Goal: Task Accomplishment & Management: Complete application form

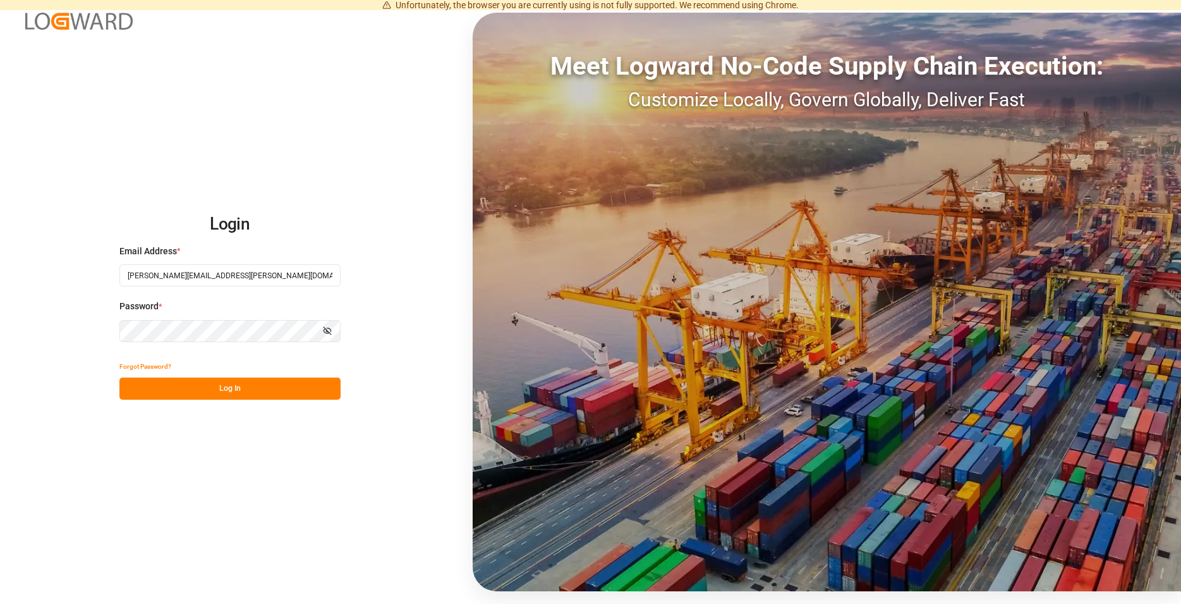
click at [185, 373] on div "Forgot Password?" at bounding box center [229, 366] width 221 height 22
click at [212, 391] on button "Log In" at bounding box center [229, 388] width 221 height 22
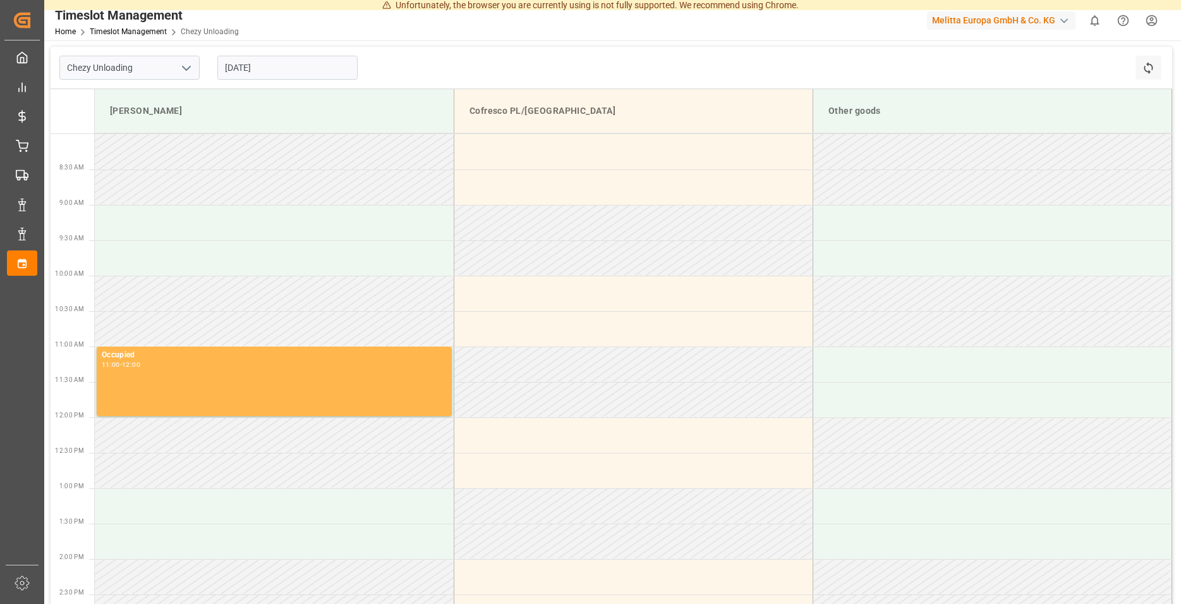
type input "Chezy Unloading"
click at [279, 73] on input "[DATE]" at bounding box center [287, 68] width 140 height 24
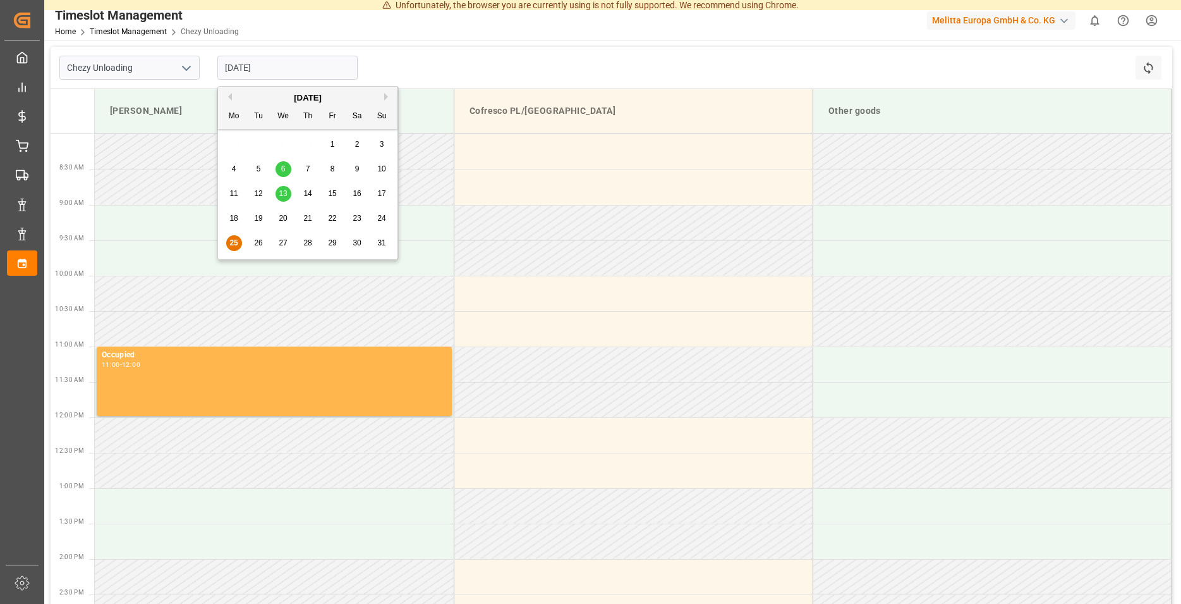
click at [286, 242] on span "27" at bounding box center [283, 242] width 8 height 9
type input "[DATE]"
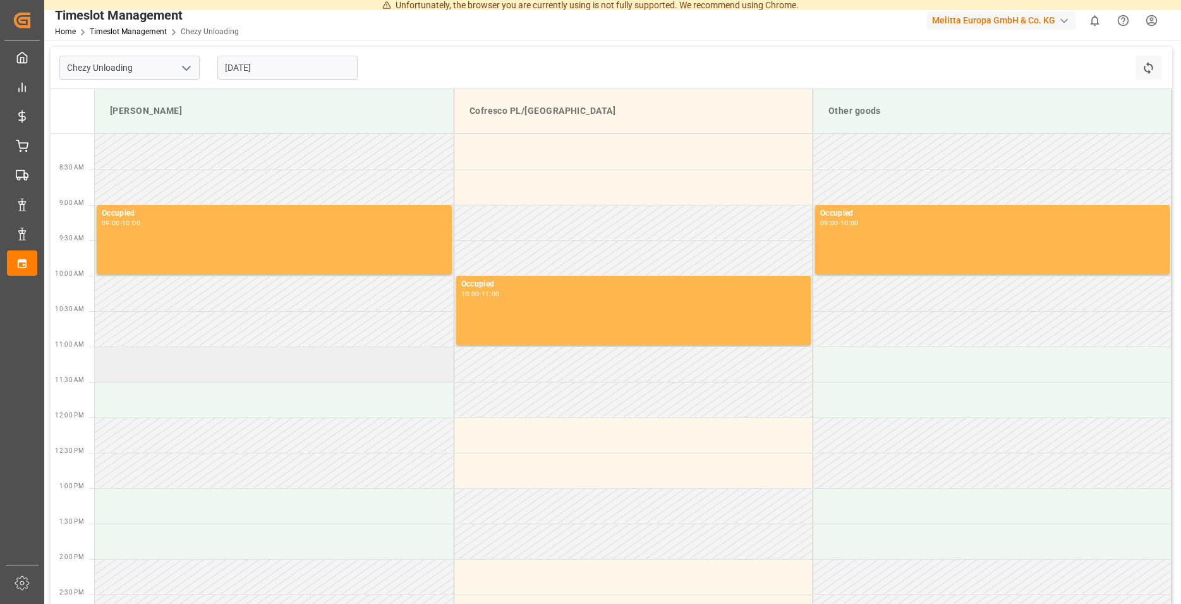
click at [145, 374] on td at bounding box center [274, 363] width 359 height 35
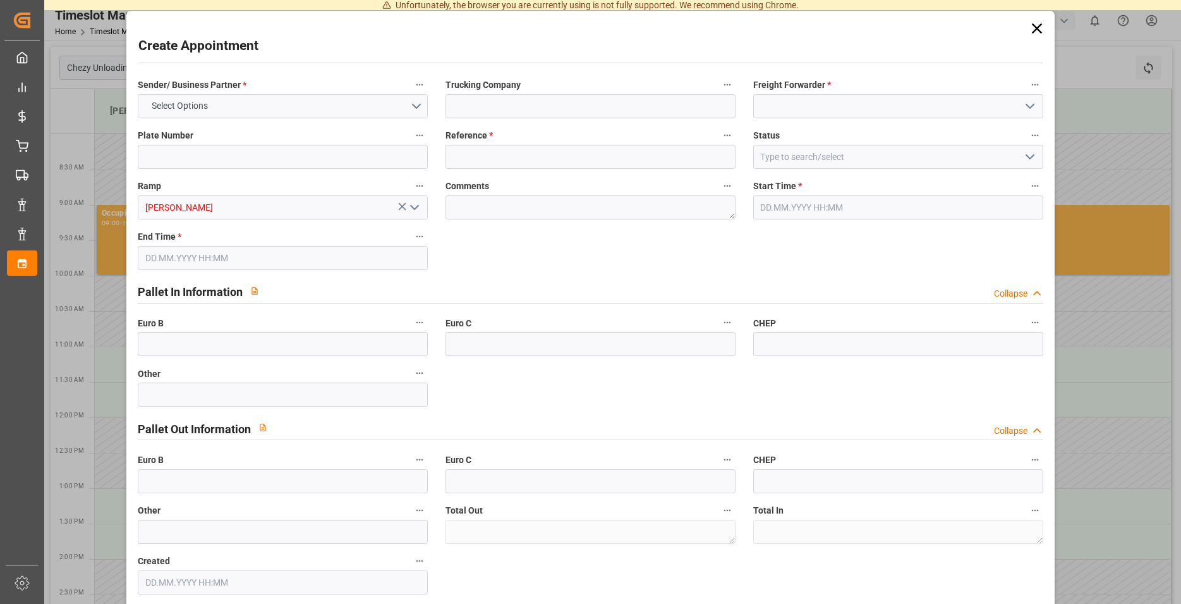
type input "0"
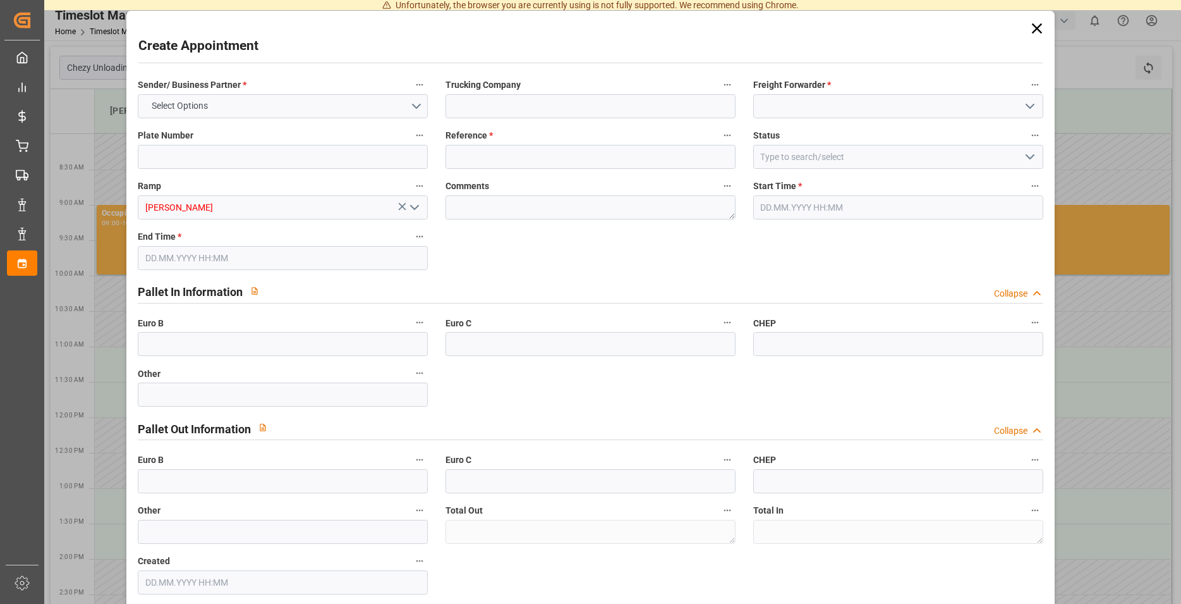
type input "0"
type input "[DATE] 11:00"
type input "[DATE] 12:00"
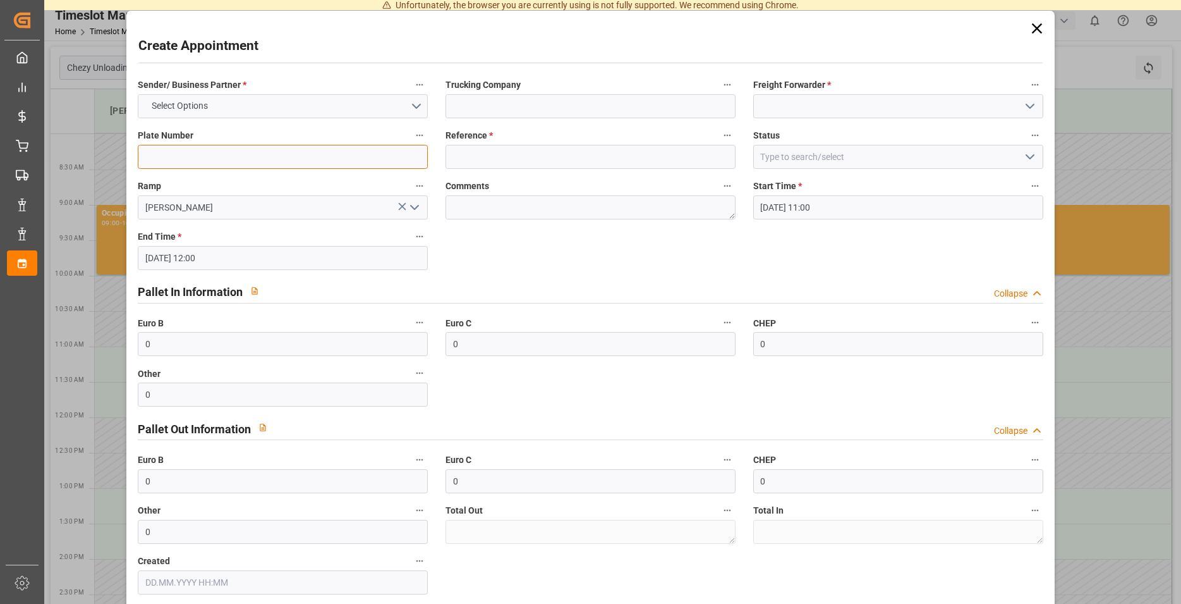
click at [238, 148] on input at bounding box center [283, 157] width 290 height 24
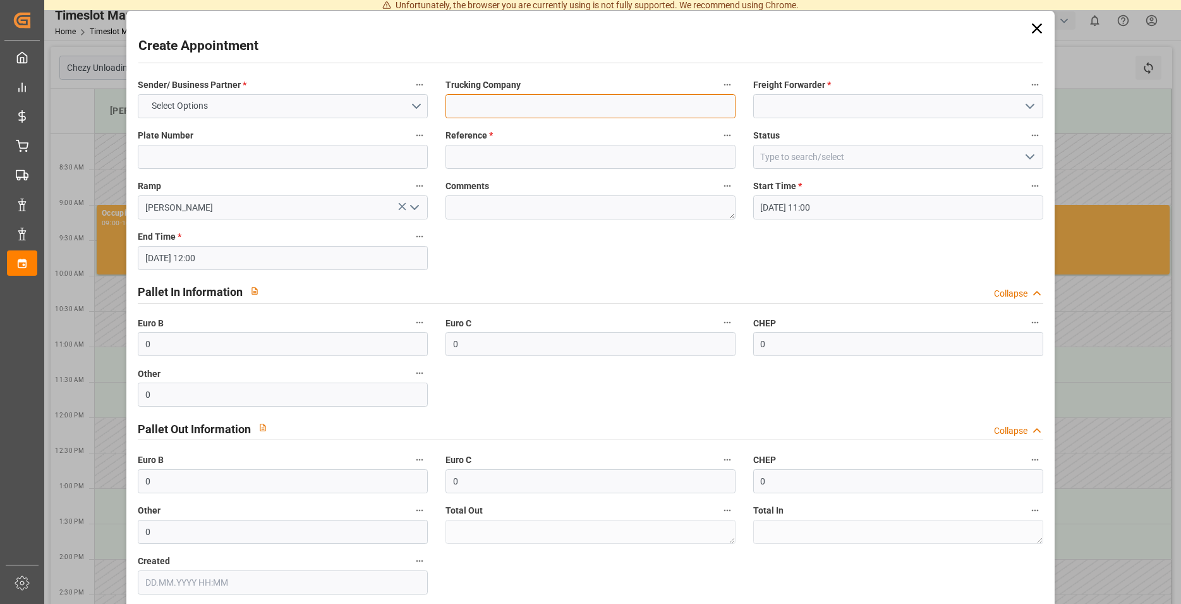
click at [474, 100] on input at bounding box center [591, 106] width 290 height 24
type input "[PERSON_NAME]"
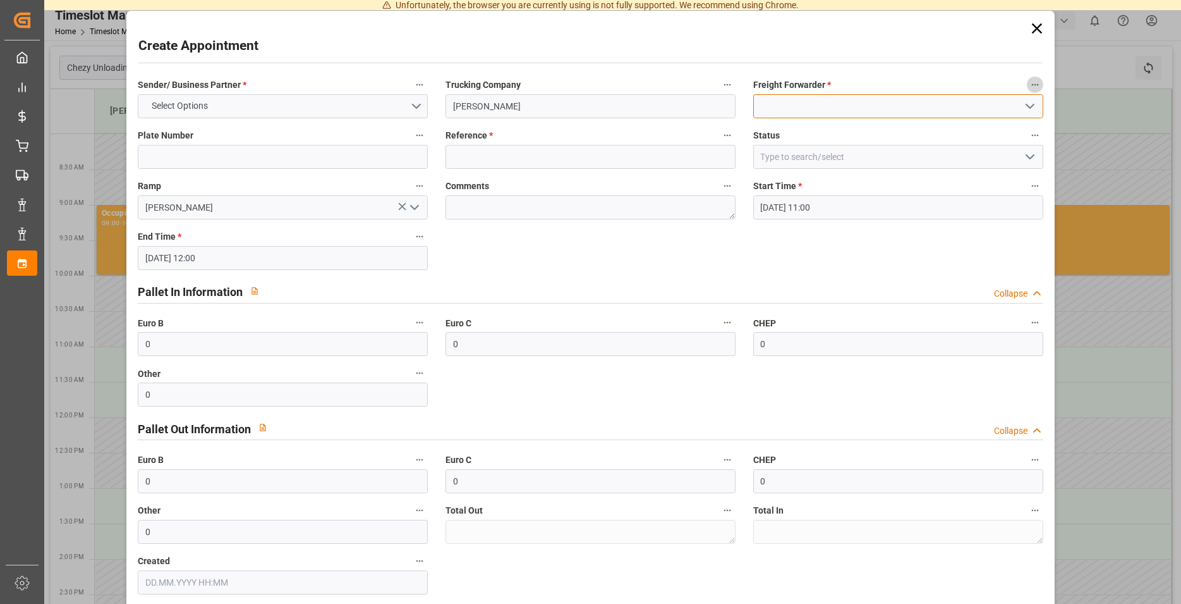
click at [784, 102] on input at bounding box center [898, 106] width 290 height 24
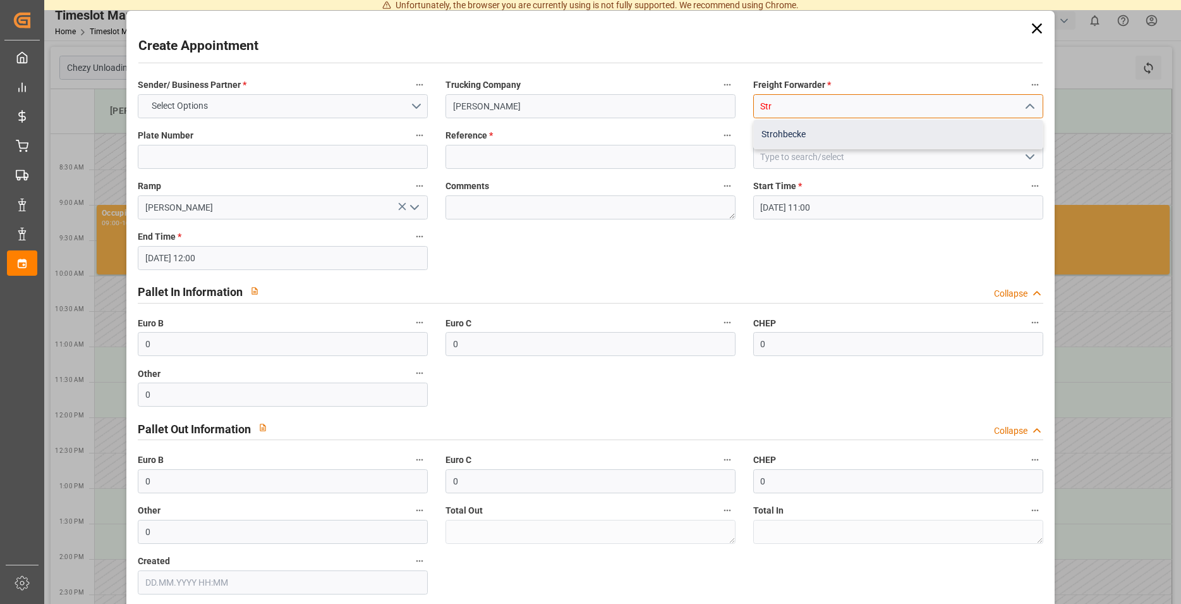
click at [808, 140] on div "Strohbecke" at bounding box center [898, 134] width 289 height 28
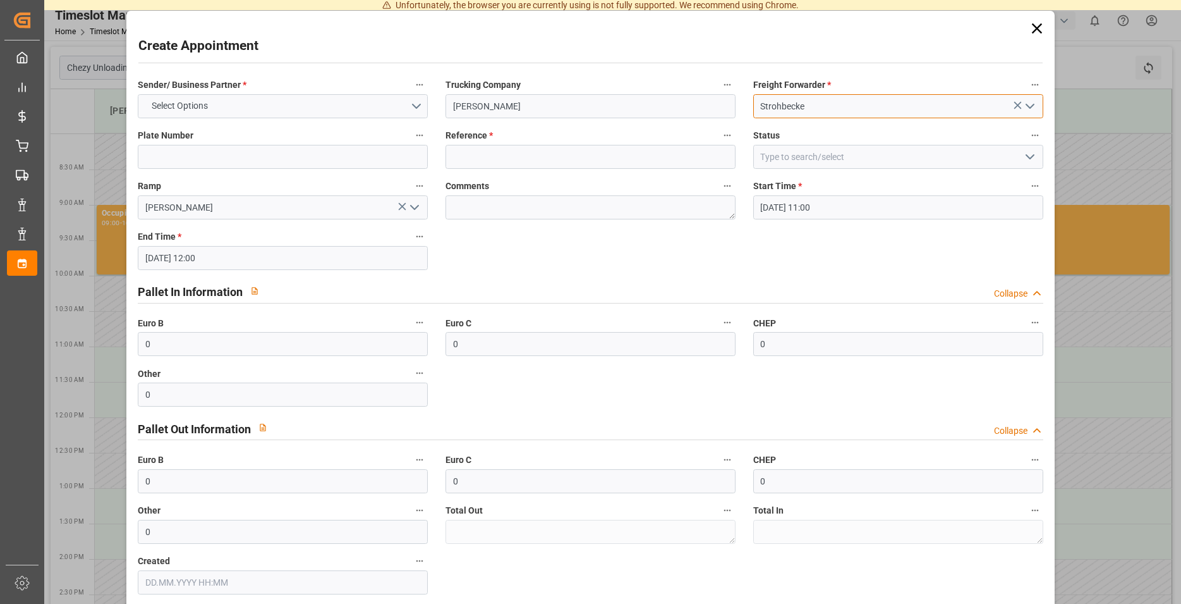
type input "Strohbecke"
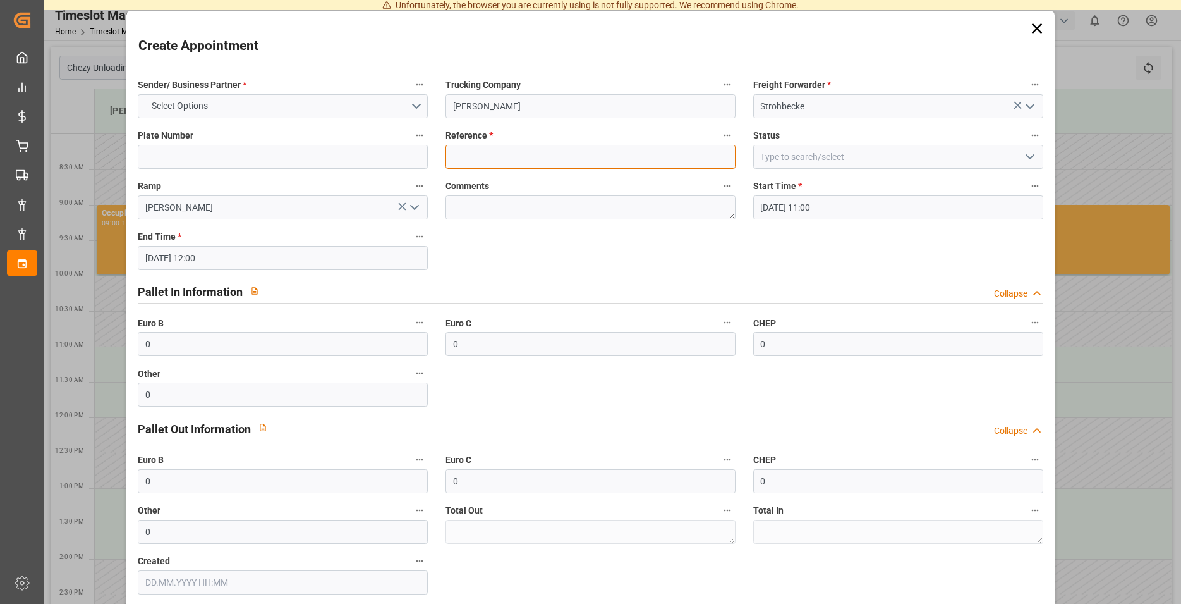
click at [525, 150] on input at bounding box center [591, 157] width 290 height 24
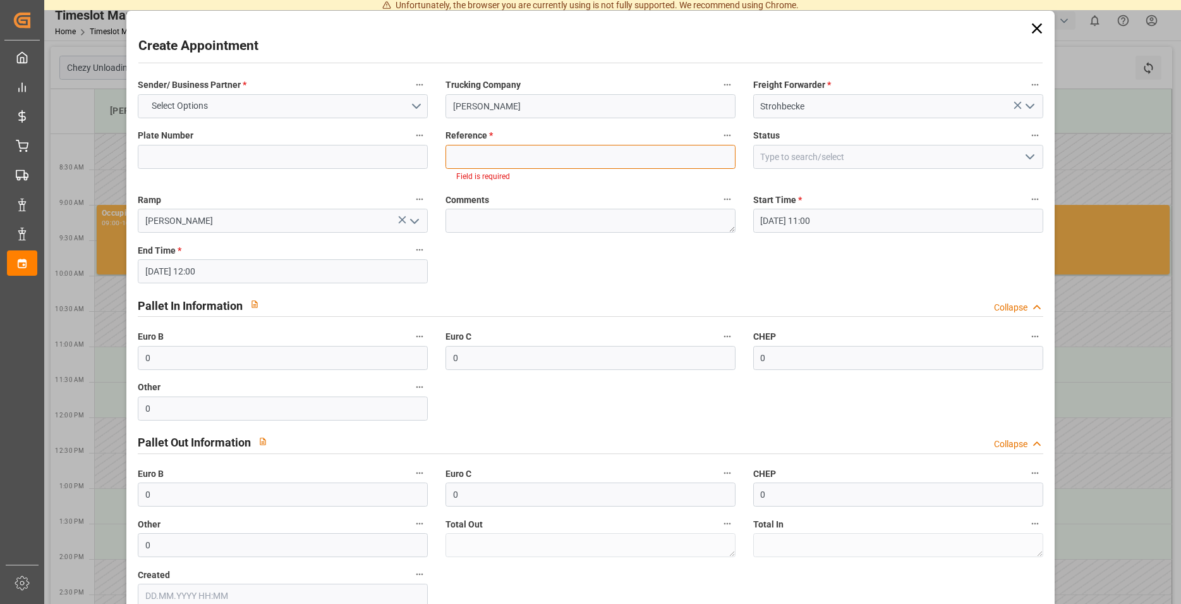
click at [482, 154] on input at bounding box center [591, 157] width 290 height 24
paste input "92551767+ 92551768 +92551782"
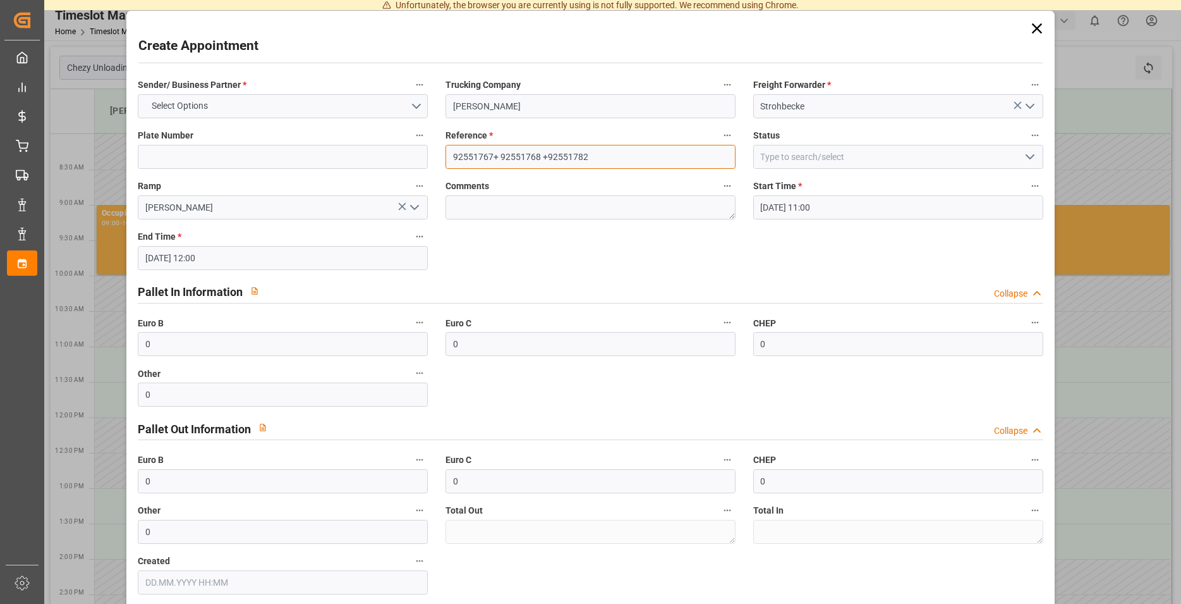
type input "92551767+ 92551768 +92551782"
click at [839, 168] on input at bounding box center [898, 157] width 290 height 24
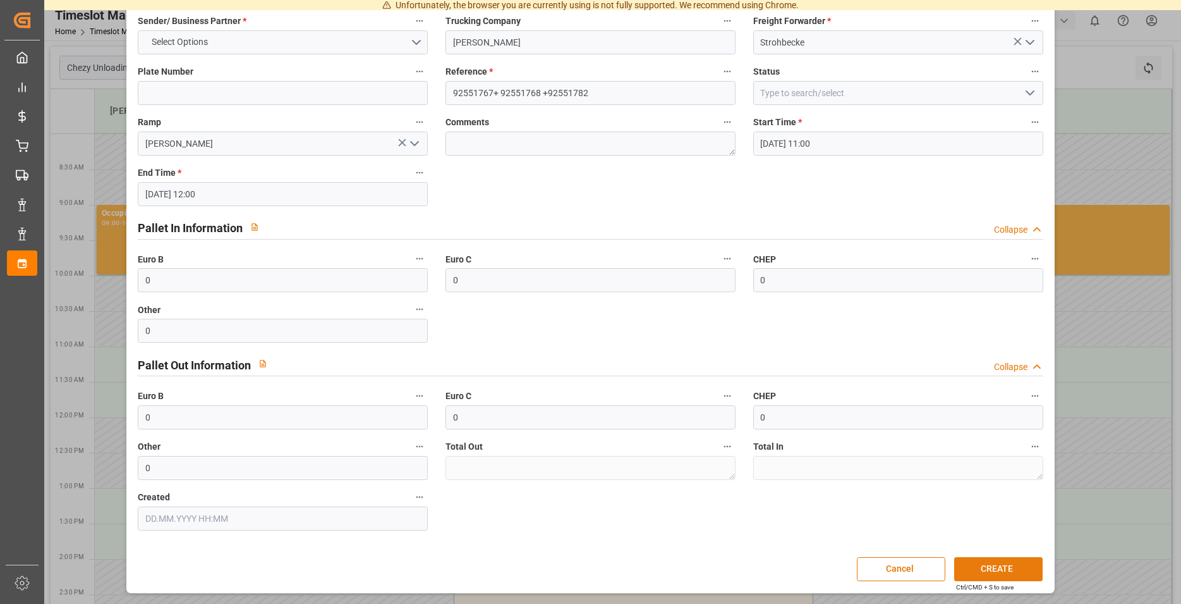
click at [954, 564] on button "CREATE" at bounding box center [998, 569] width 88 height 24
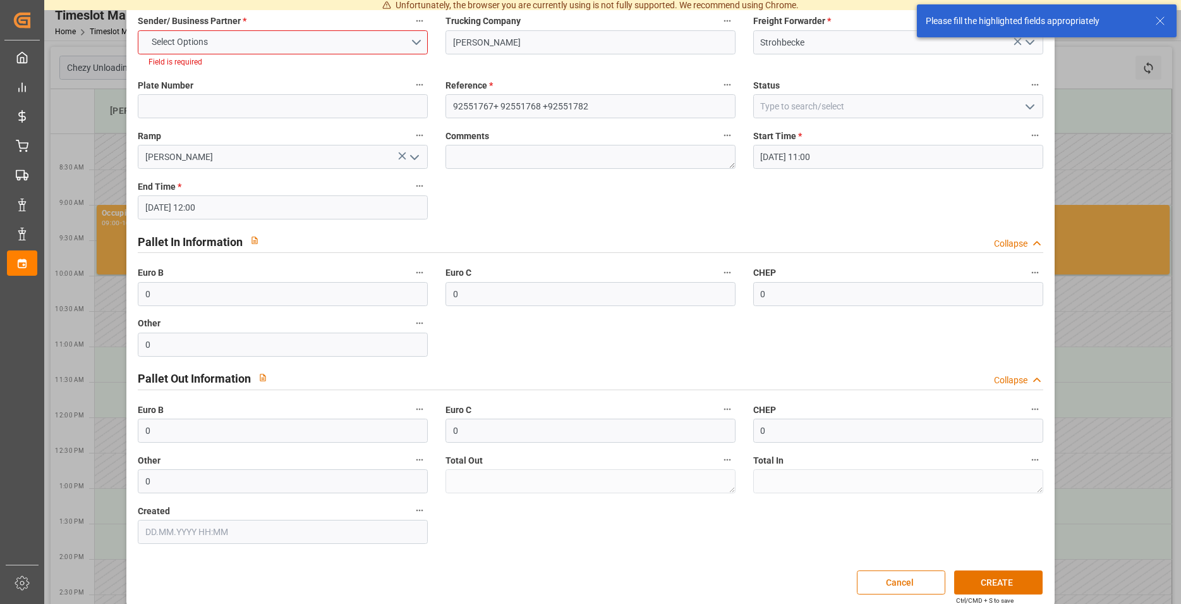
scroll to position [0, 0]
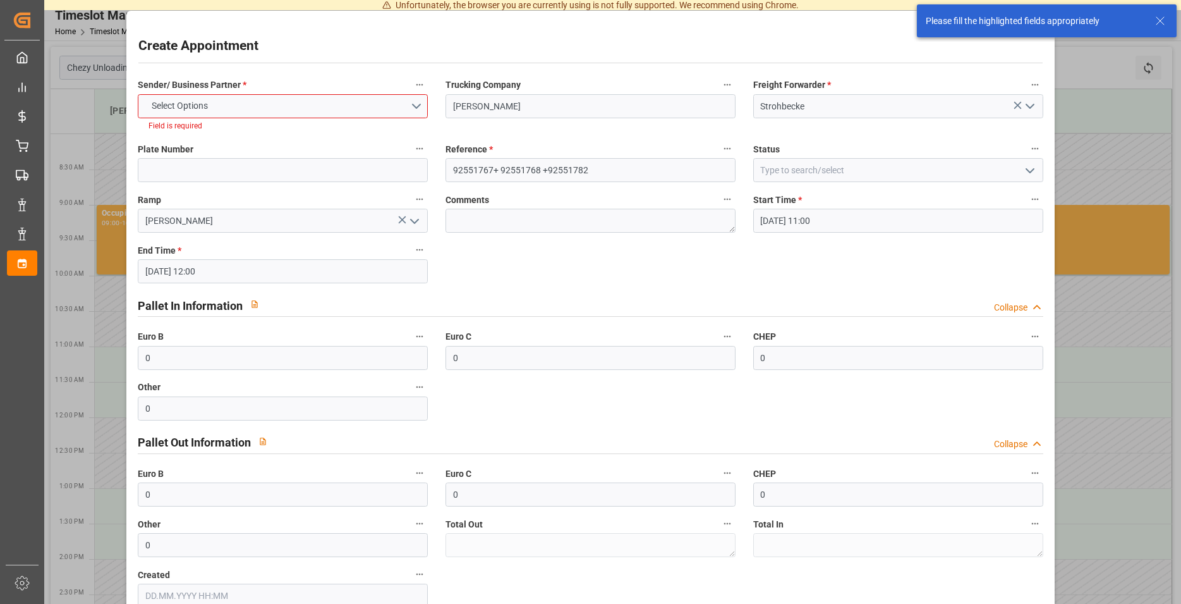
click at [253, 118] on div "Sender/ Business Partner * Select Options Field is required" at bounding box center [283, 104] width 308 height 64
click at [259, 102] on button "Select Options" at bounding box center [283, 106] width 290 height 24
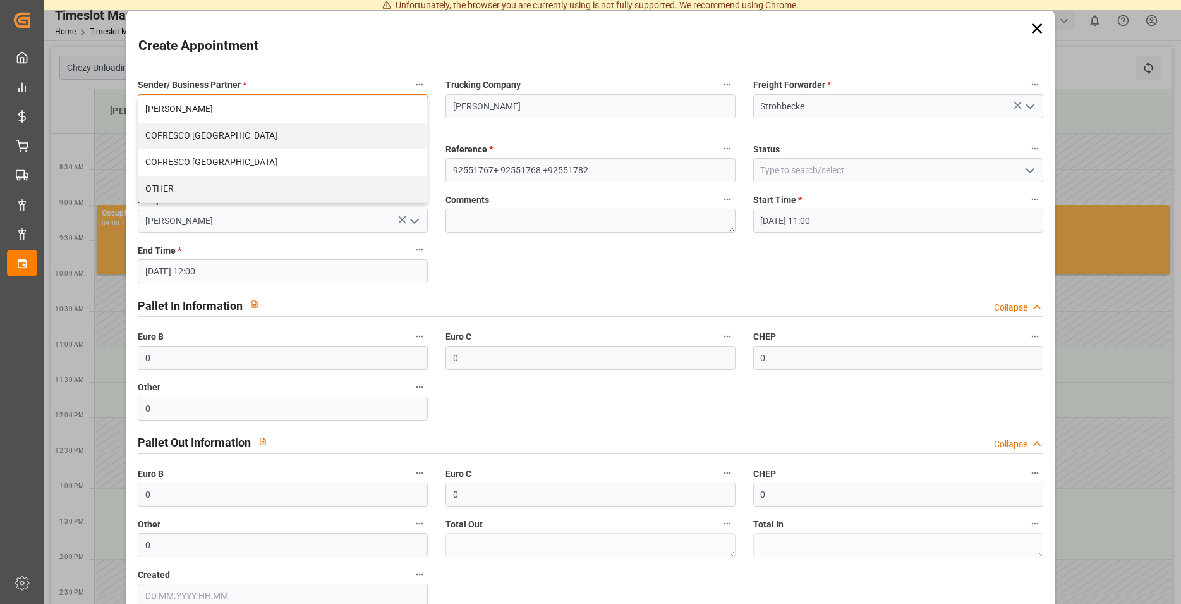
click at [237, 118] on div "[PERSON_NAME]" at bounding box center [282, 109] width 289 height 27
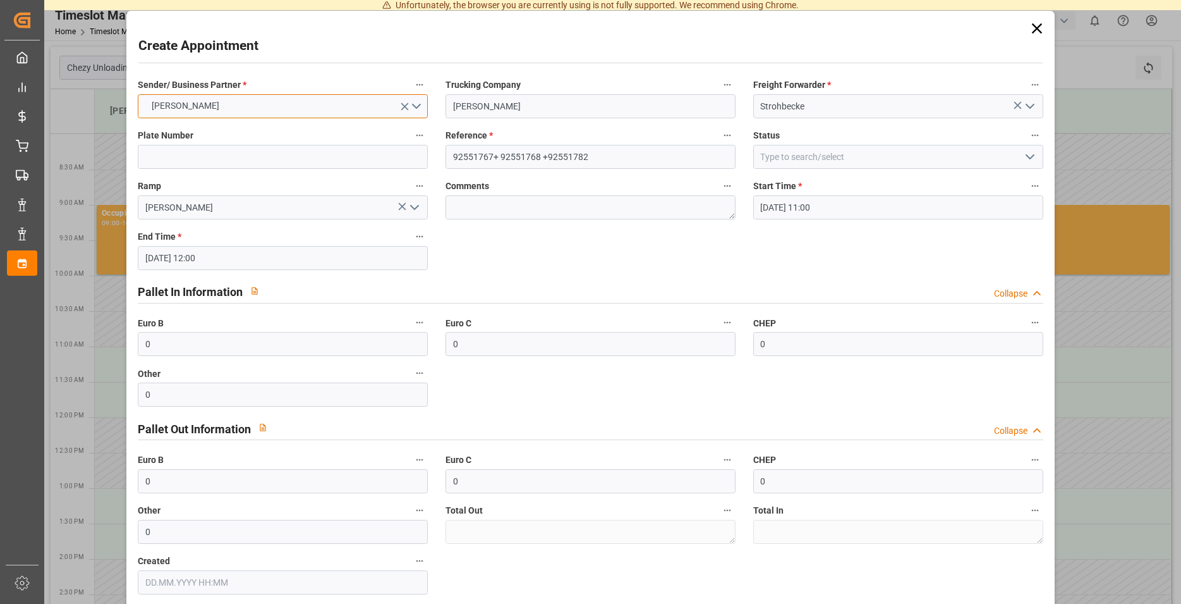
scroll to position [64, 0]
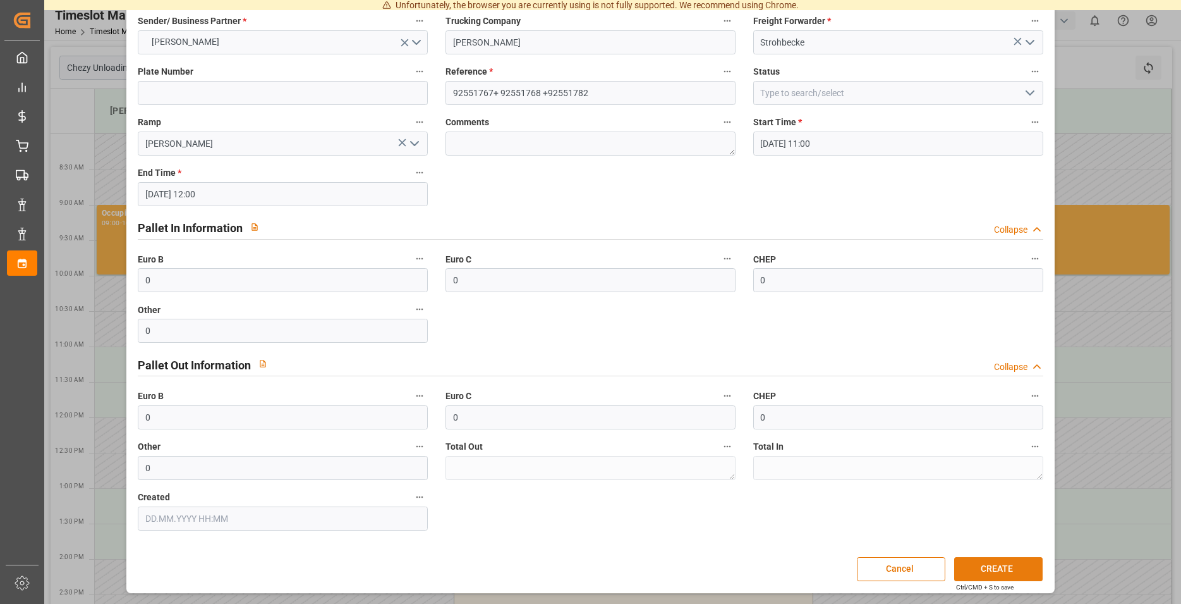
click at [971, 564] on button "CREATE" at bounding box center [998, 569] width 88 height 24
